Goal: Navigation & Orientation: Find specific page/section

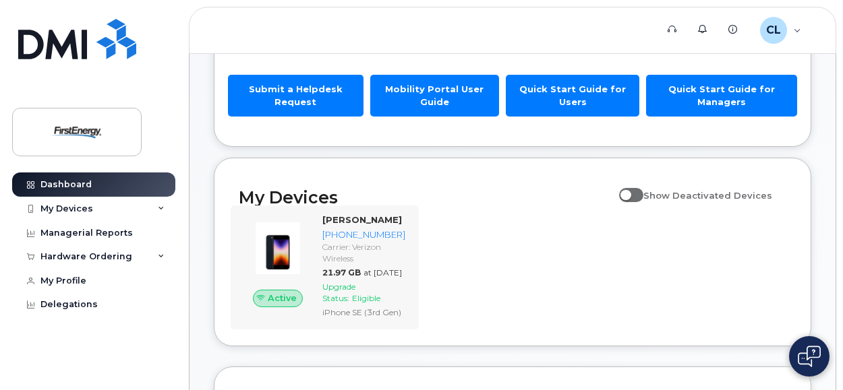
scroll to position [135, 0]
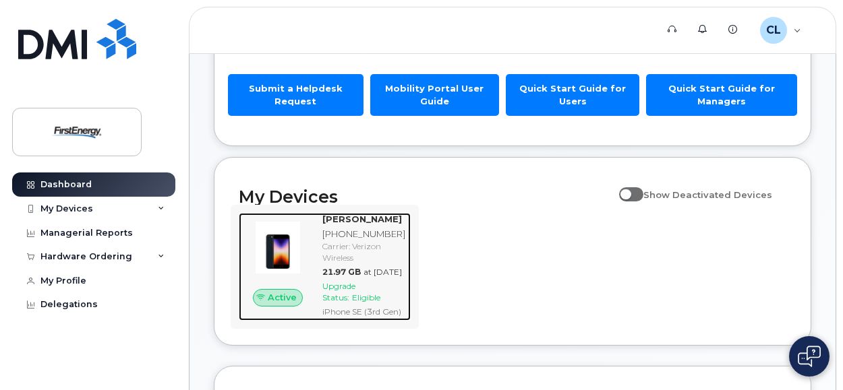
click at [351, 256] on div "Carrier: Verizon Wireless" at bounding box center [363, 252] width 83 height 23
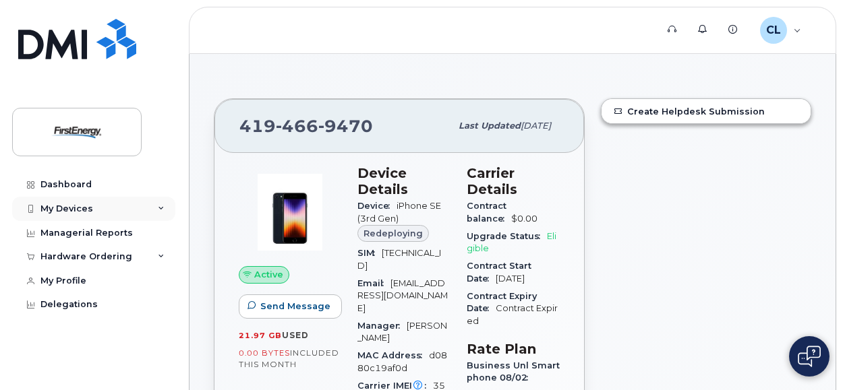
click at [71, 206] on div "My Devices" at bounding box center [66, 209] width 53 height 11
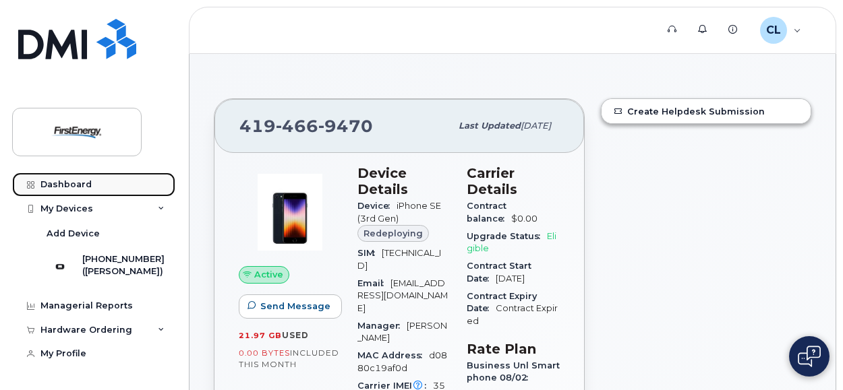
click at [71, 183] on div "Dashboard" at bounding box center [65, 184] width 51 height 11
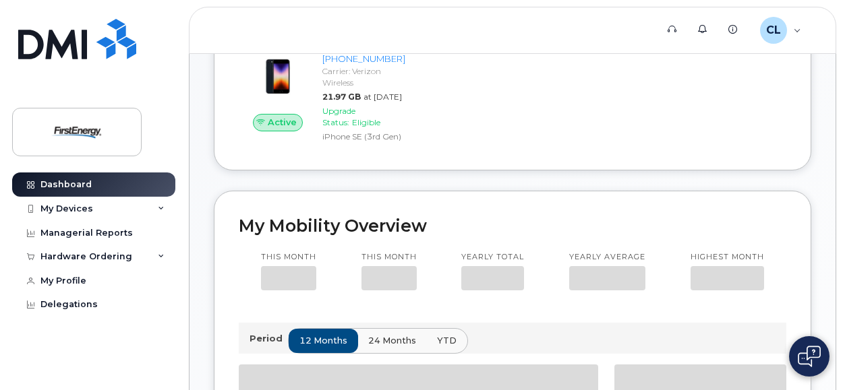
scroll to position [324, 0]
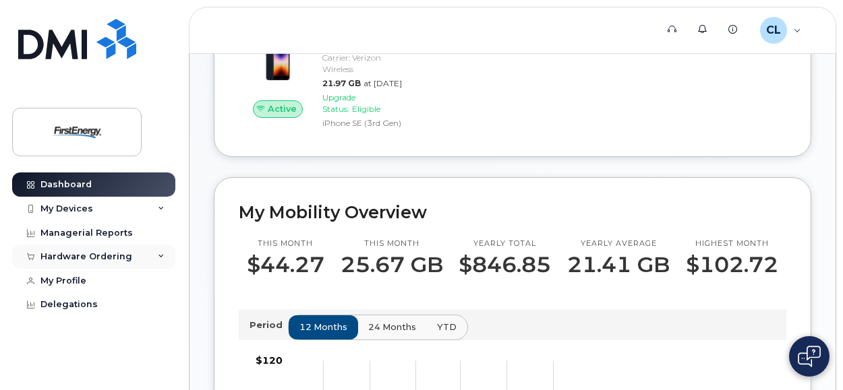
click at [80, 255] on div "Hardware Ordering" at bounding box center [86, 256] width 92 height 11
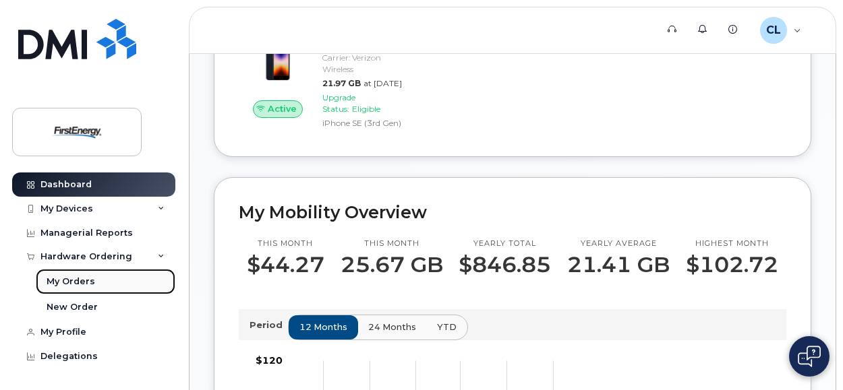
click at [71, 280] on div "My Orders" at bounding box center [71, 282] width 49 height 12
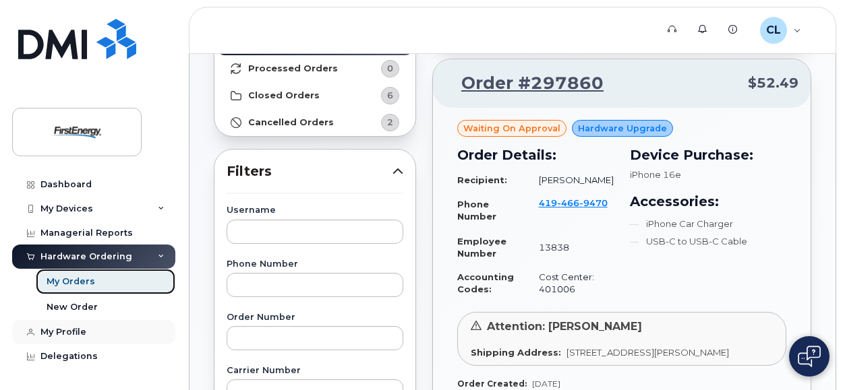
scroll to position [135, 0]
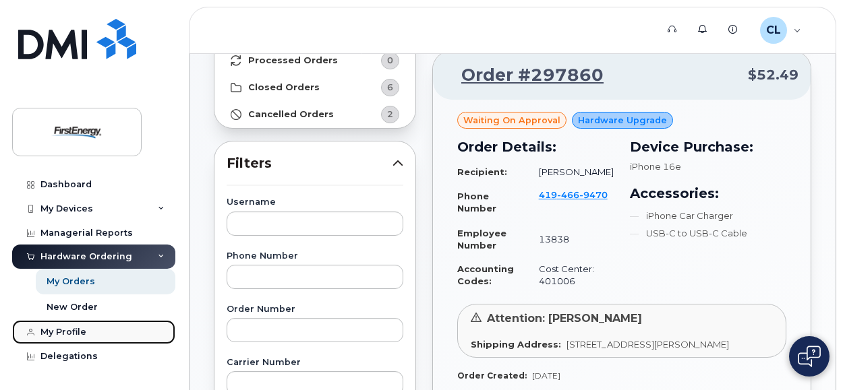
click at [55, 336] on div "My Profile" at bounding box center [63, 332] width 46 height 11
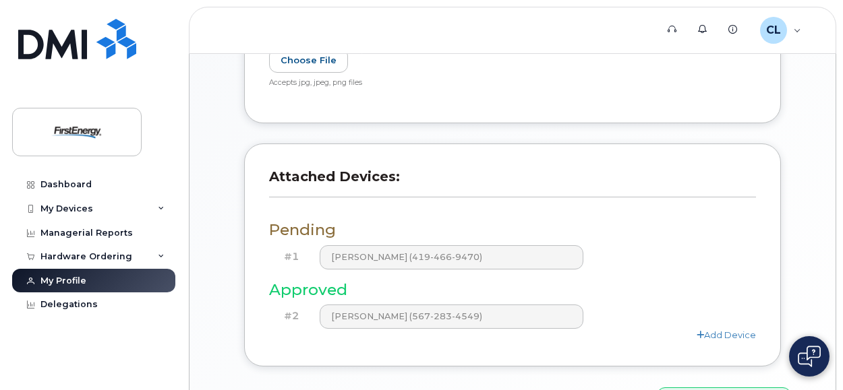
scroll to position [467, 0]
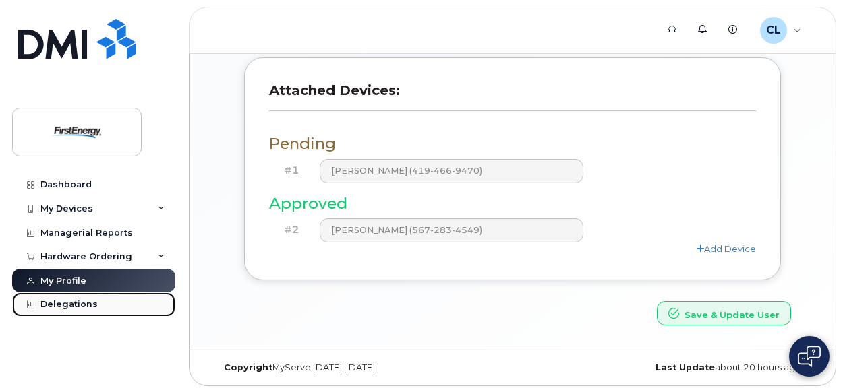
drag, startPoint x: 76, startPoint y: 308, endPoint x: 83, endPoint y: 315, distance: 10.0
click at [76, 308] on div "Delegations" at bounding box center [68, 304] width 57 height 11
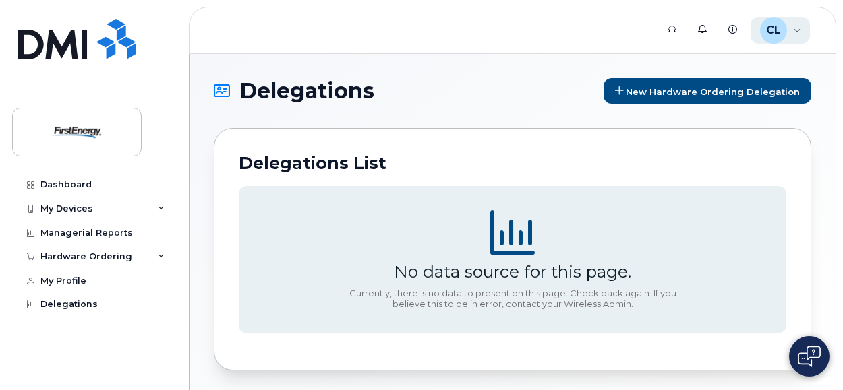
click at [793, 27] on div "CL [PERSON_NAME] Employee" at bounding box center [780, 30] width 60 height 27
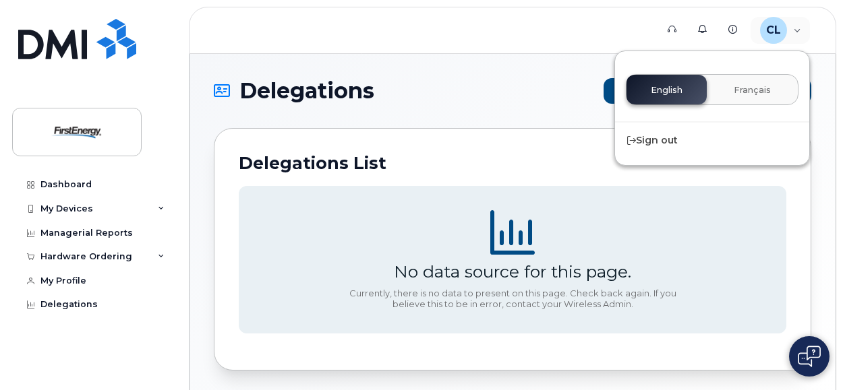
click at [396, 40] on header "Support Alerts Knowledge Base CL [PERSON_NAME] Employee English Français Sign o…" at bounding box center [512, 30] width 647 height 47
